Goal: Navigation & Orientation: Find specific page/section

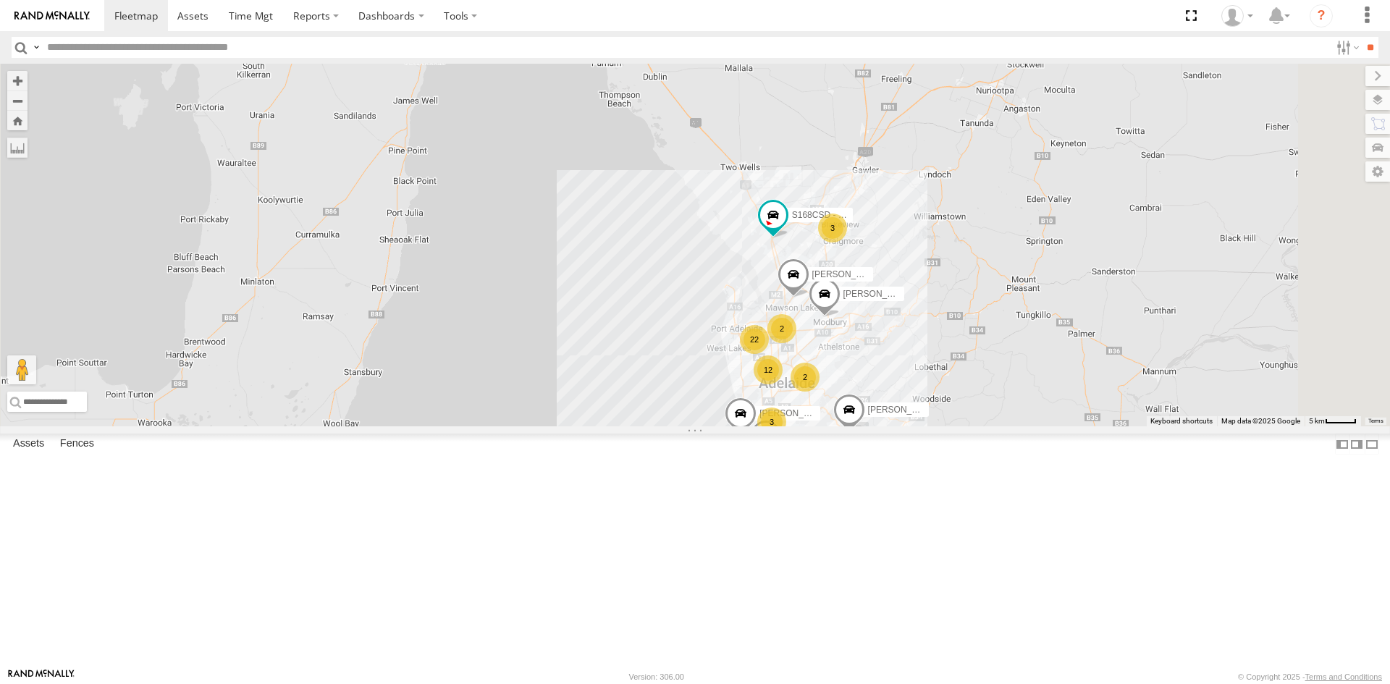
click at [0, 0] on link at bounding box center [0, 0] width 0 height 0
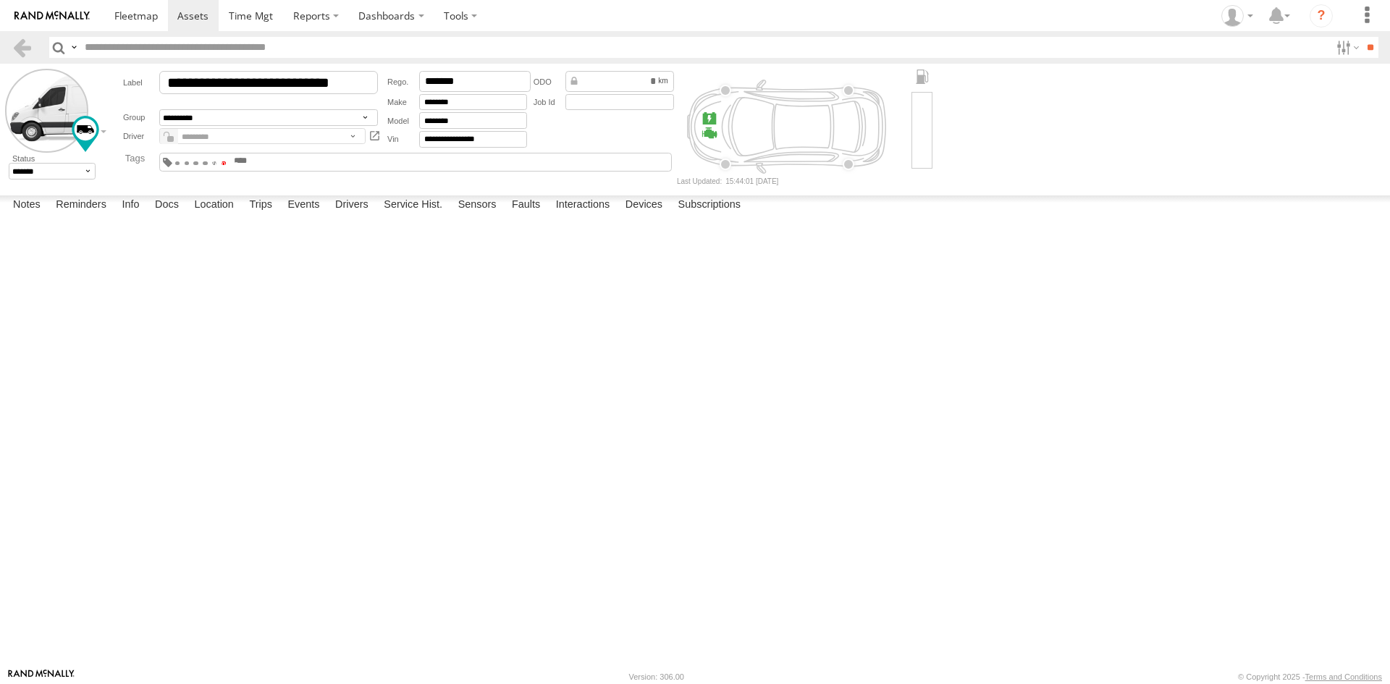
click at [227, 161] on span at bounding box center [224, 162] width 5 height 3
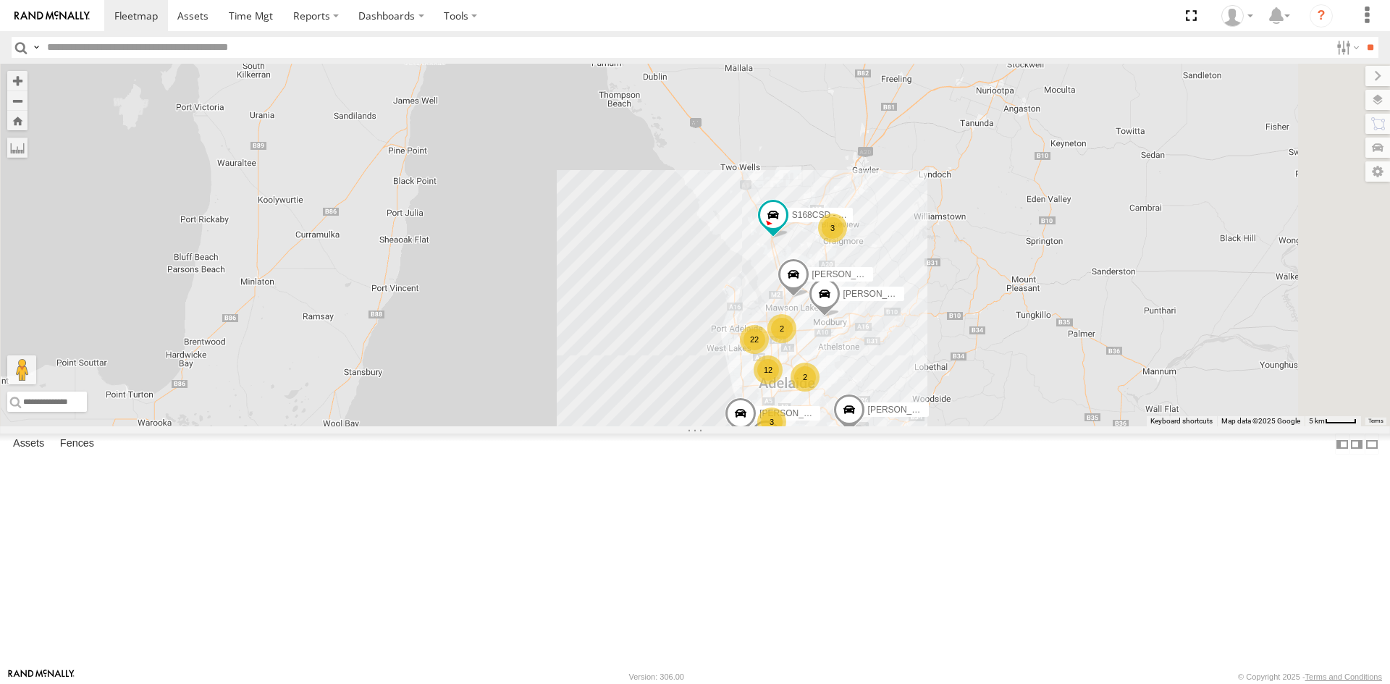
click at [0, 0] on link at bounding box center [0, 0] width 0 height 0
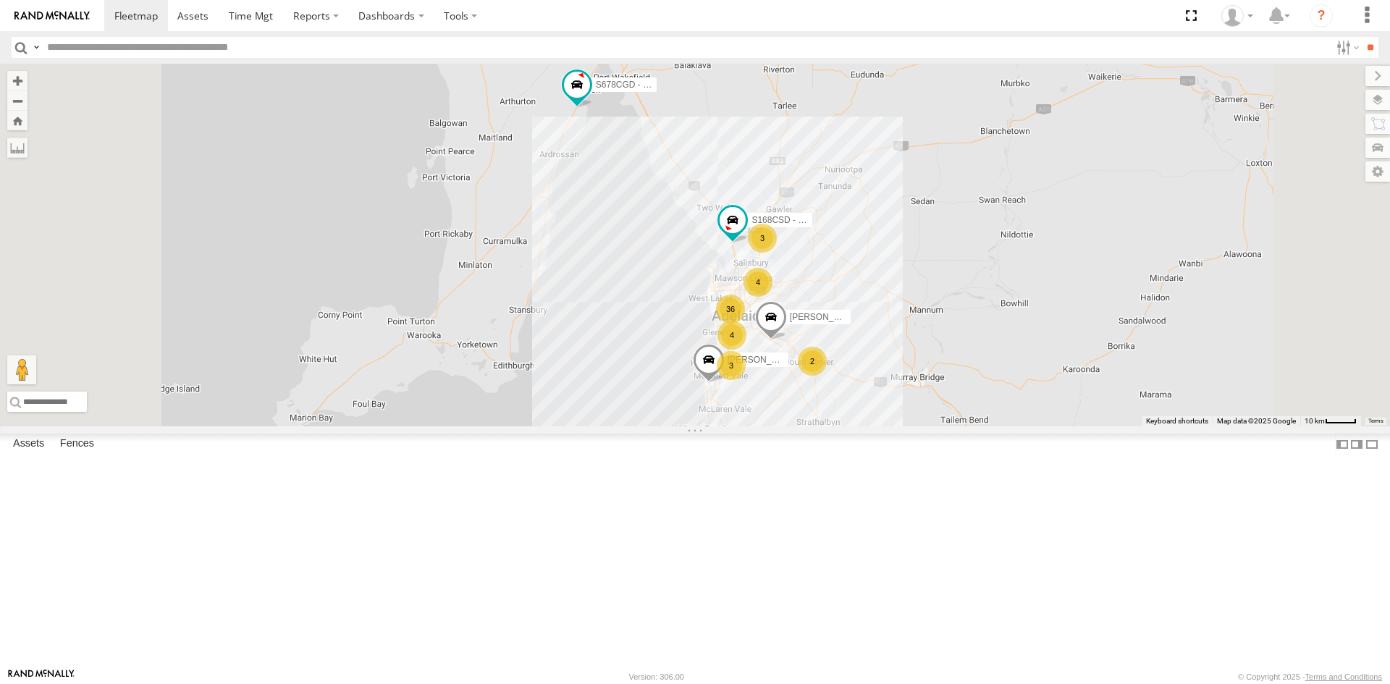
click at [0, 0] on link at bounding box center [0, 0] width 0 height 0
